Goal: Task Accomplishment & Management: Manage account settings

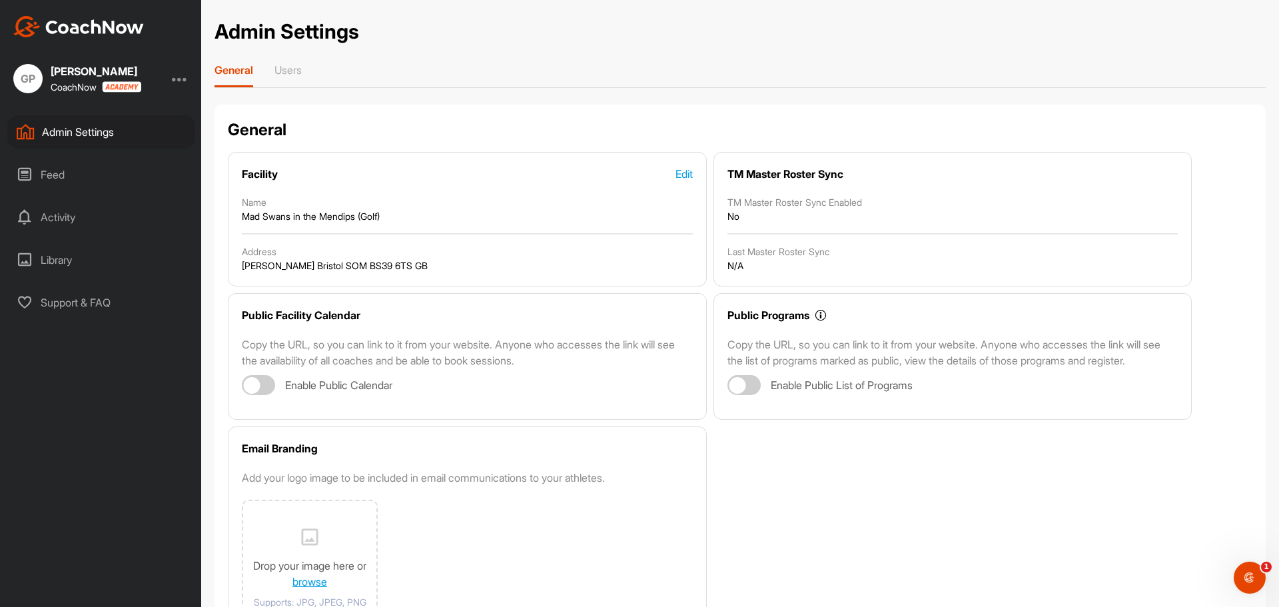
click at [733, 393] on div at bounding box center [737, 385] width 17 height 17
checkbox input "true"
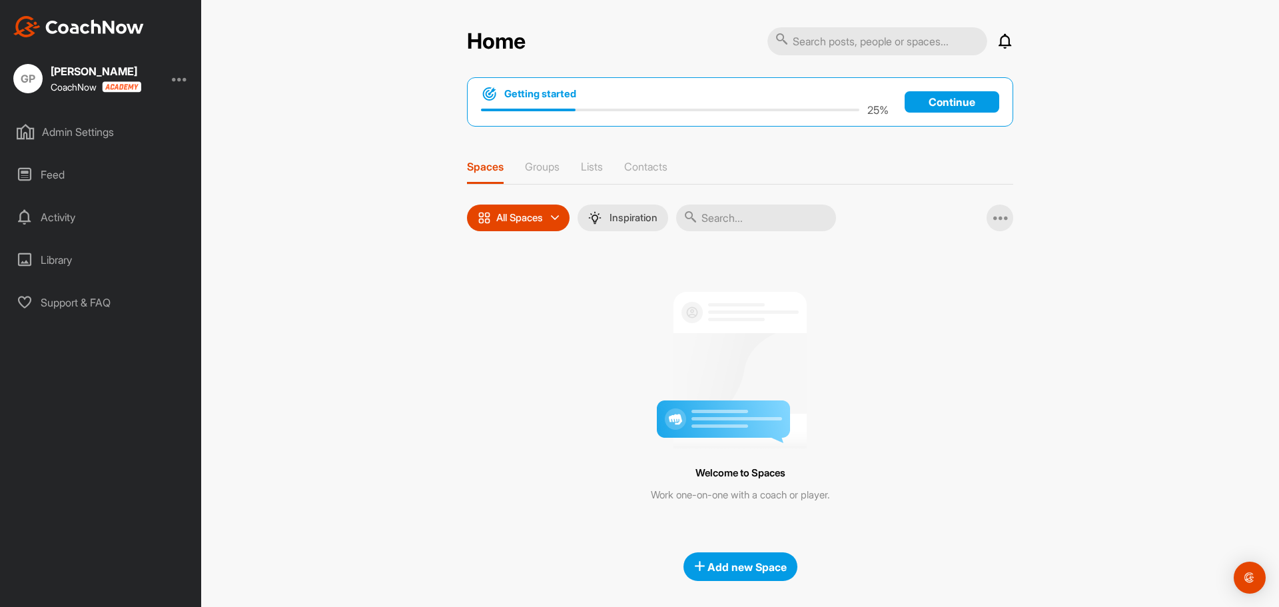
click at [89, 209] on div "Activity" at bounding box center [101, 217] width 188 height 33
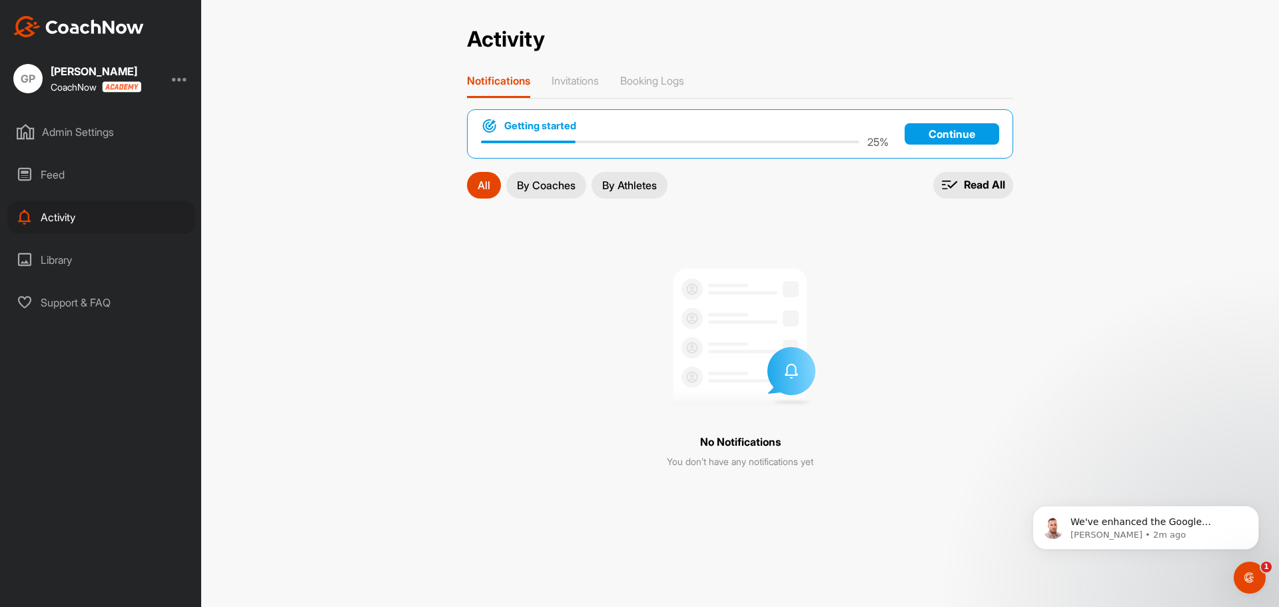
click at [90, 134] on div "Admin Settings" at bounding box center [101, 131] width 188 height 33
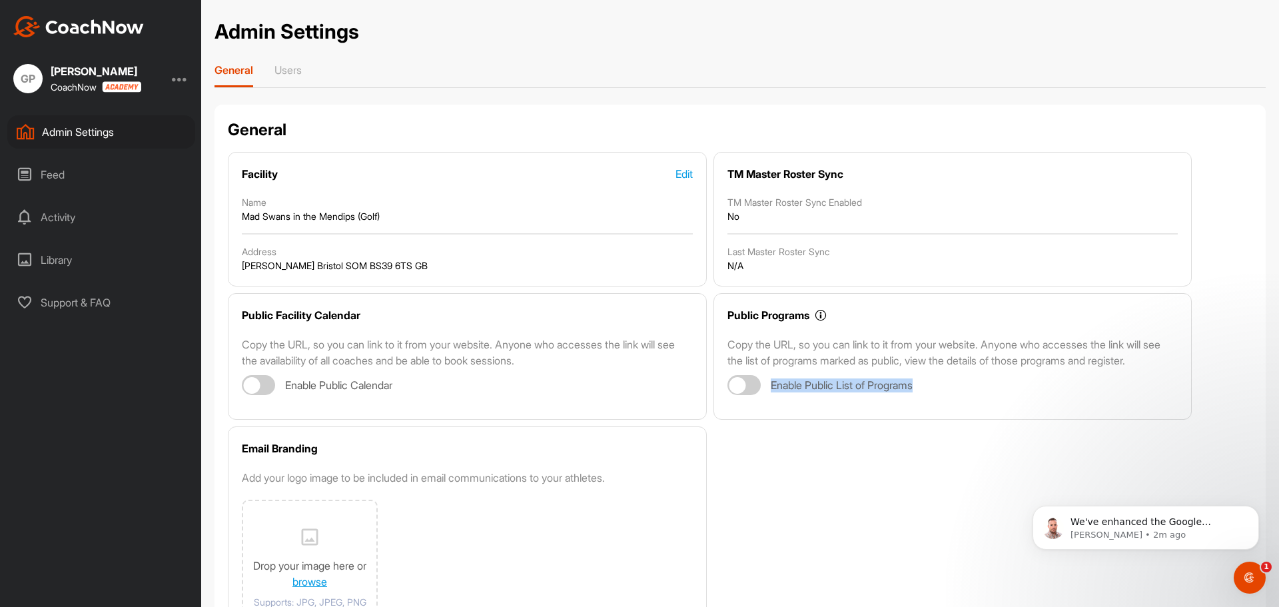
drag, startPoint x: 919, startPoint y: 400, endPoint x: 763, endPoint y: 400, distance: 155.9
click at [763, 395] on div "Enable Public List of Programs" at bounding box center [952, 385] width 451 height 20
copy span "Enable Public List of Programs"
